Goal: Navigation & Orientation: Find specific page/section

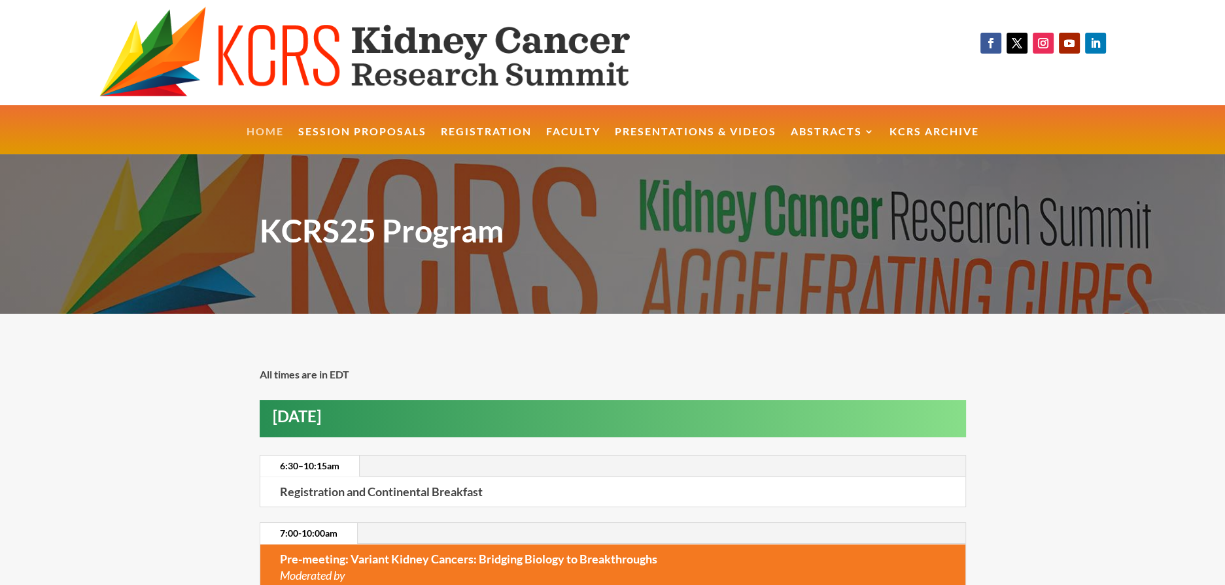
click at [255, 134] on link "Home" at bounding box center [265, 141] width 37 height 28
